Goal: Find specific page/section: Find specific page/section

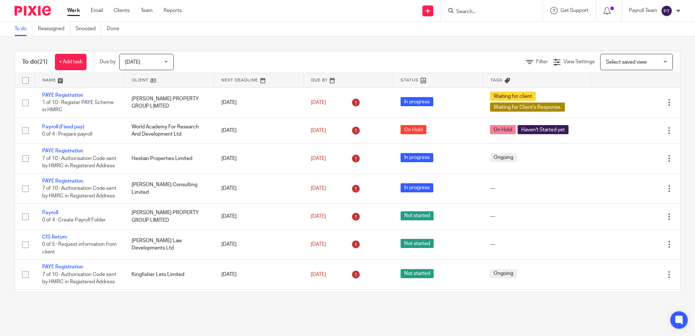
click at [472, 15] on input "Search" at bounding box center [487, 12] width 65 height 7
paste input "Fairlight (Cosimo Management & Investment) Limited"
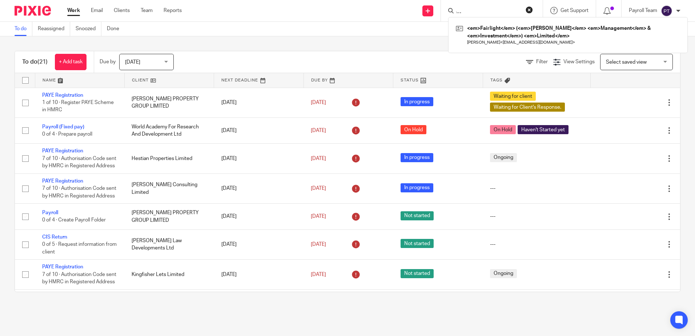
type input "Fairlight (Cosimo Management & Investment) Limited"
click button "submit" at bounding box center [0, 0] width 0 height 0
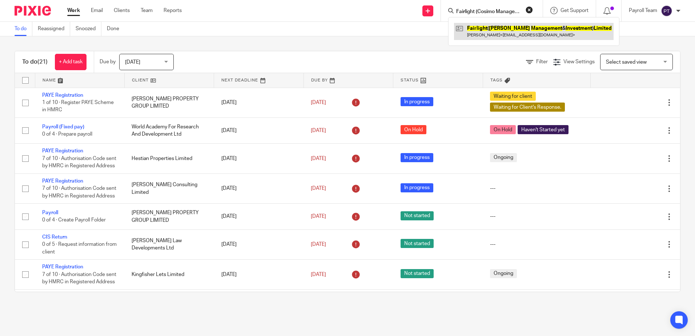
click at [497, 34] on link at bounding box center [533, 31] width 159 height 17
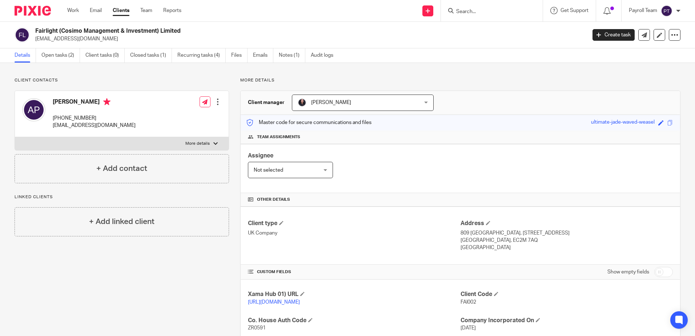
drag, startPoint x: 188, startPoint y: 31, endPoint x: 35, endPoint y: 28, distance: 153.0
click at [35, 28] on div "Fairlight ([PERSON_NAME] Management & Investment) Limited [EMAIL_ADDRESS][DOMAI…" at bounding box center [298, 34] width 567 height 15
copy h2 "Fairlight (Cosimo Management & Investment) Limited"
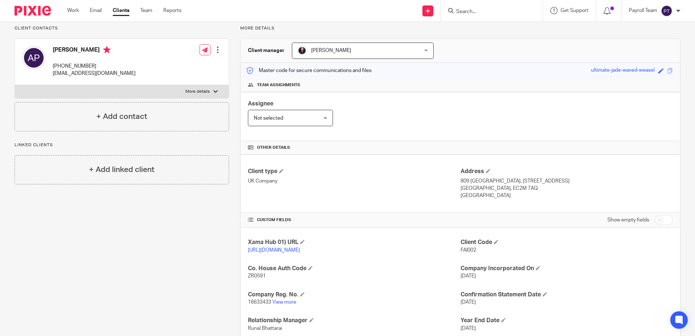
scroll to position [107, 0]
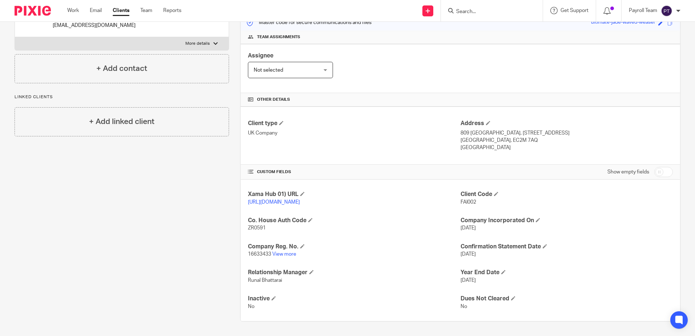
drag, startPoint x: 499, startPoint y: 139, endPoint x: 457, endPoint y: 125, distance: 44.5
click at [460, 125] on div "Address [STREET_ADDRESS] [GEOGRAPHIC_DATA], EC2M 7AQ [GEOGRAPHIC_DATA]" at bounding box center [566, 136] width 212 height 32
copy div "[STREET_ADDRESS]"
click at [489, 149] on div "Client type UK Company Address [STREET_ADDRESS] [GEOGRAPHIC_DATA], EC2M 7AQ [GE…" at bounding box center [460, 135] width 439 height 58
click at [539, 129] on p "809 [GEOGRAPHIC_DATA], [STREET_ADDRESS]" at bounding box center [566, 132] width 212 height 7
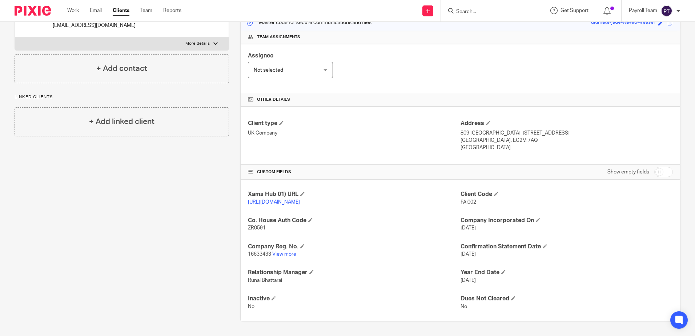
drag, startPoint x: 551, startPoint y: 128, endPoint x: 457, endPoint y: 125, distance: 94.9
click at [460, 129] on p "809 [GEOGRAPHIC_DATA], [STREET_ADDRESS]" at bounding box center [566, 132] width 212 height 7
copy p "809 [GEOGRAPHIC_DATA], [STREET_ADDRESS]"
click at [549, 137] on p "[GEOGRAPHIC_DATA], EC2M 7AQ" at bounding box center [566, 140] width 212 height 7
drag, startPoint x: 505, startPoint y: 130, endPoint x: 457, endPoint y: 134, distance: 47.4
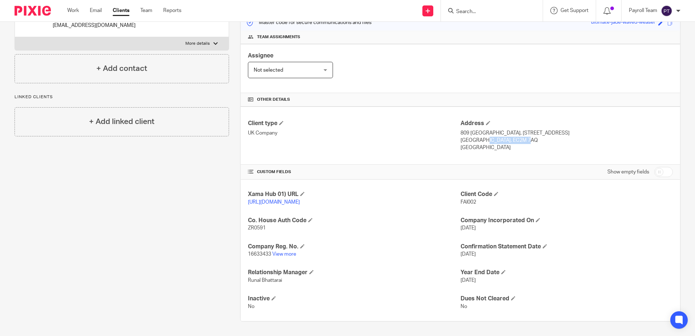
click at [460, 137] on p "[GEOGRAPHIC_DATA], EC2M 7AQ" at bounding box center [566, 140] width 212 height 7
copy p "[GEOGRAPHIC_DATA], EC2M 7AQ"
drag, startPoint x: 497, startPoint y: 141, endPoint x: 457, endPoint y: 141, distance: 40.7
click at [460, 144] on p "[GEOGRAPHIC_DATA]" at bounding box center [566, 147] width 212 height 7
copy p "[GEOGRAPHIC_DATA]"
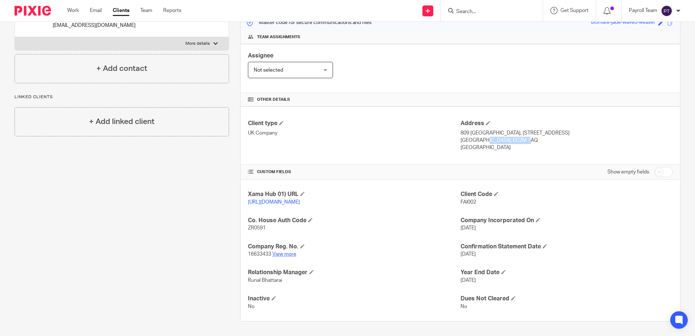
click at [286, 253] on link "View more" at bounding box center [284, 253] width 24 height 5
click at [654, 169] on input "checkbox" at bounding box center [663, 172] width 19 height 10
checkbox input "true"
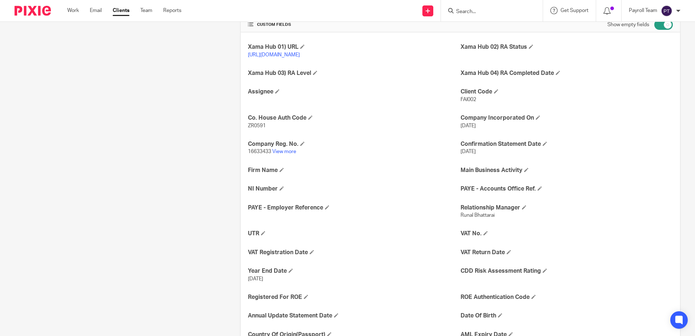
scroll to position [252, 0]
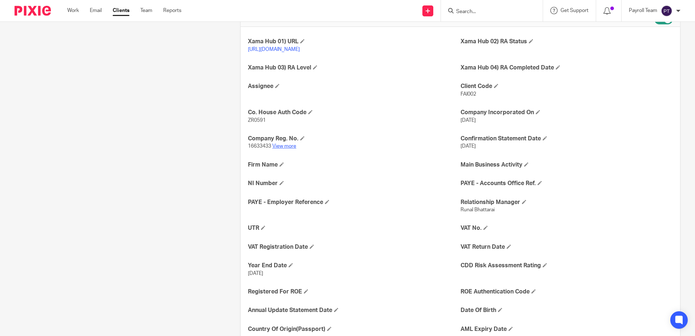
click at [284, 149] on link "View more" at bounding box center [284, 146] width 24 height 5
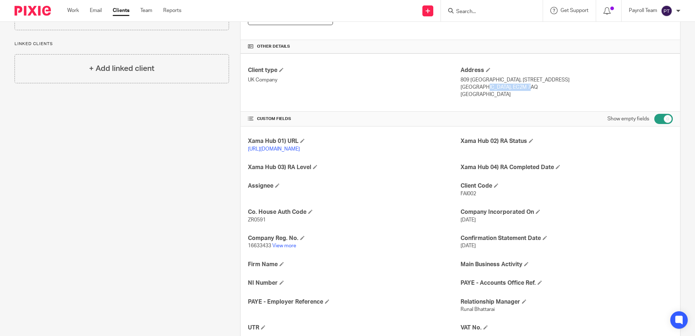
scroll to position [254, 0]
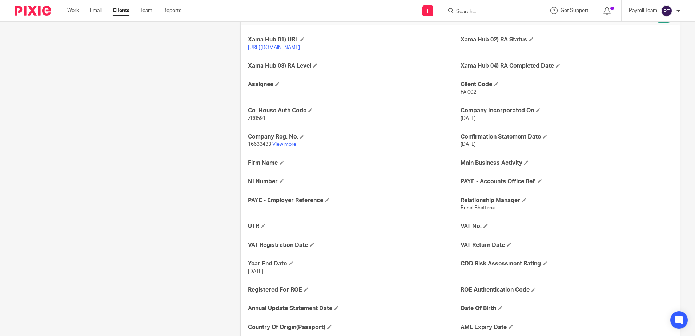
click at [300, 48] on link "[URL][DOMAIN_NAME]" at bounding box center [274, 47] width 52 height 5
click at [285, 147] on link "View more" at bounding box center [284, 144] width 24 height 5
